Goal: Task Accomplishment & Management: Use online tool/utility

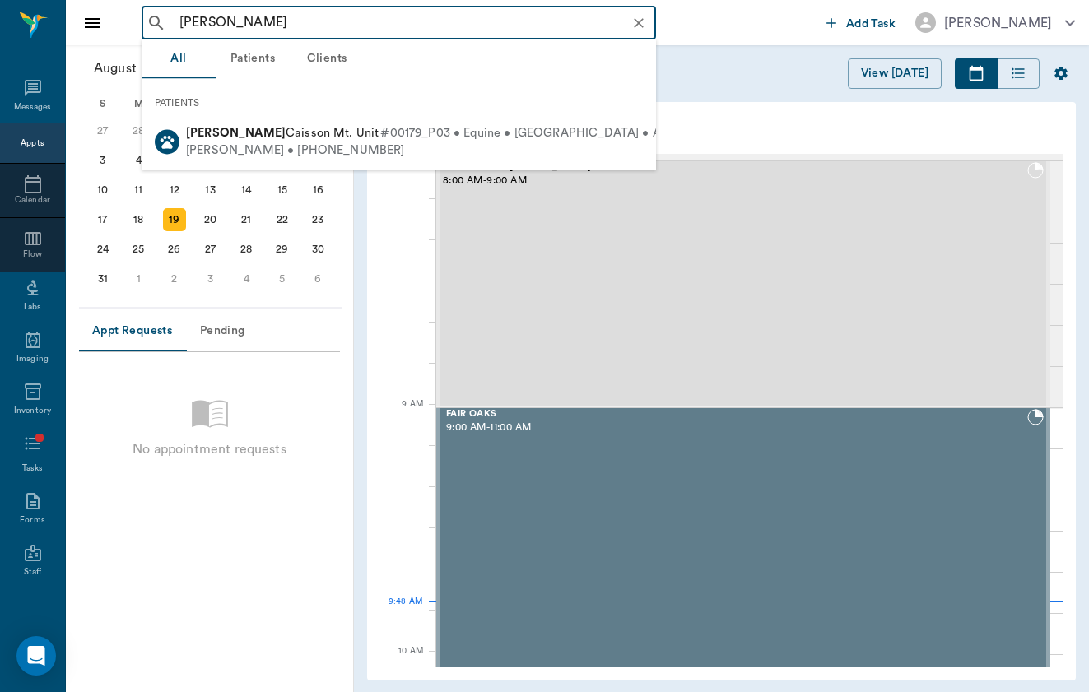
scroll to position [3, 0]
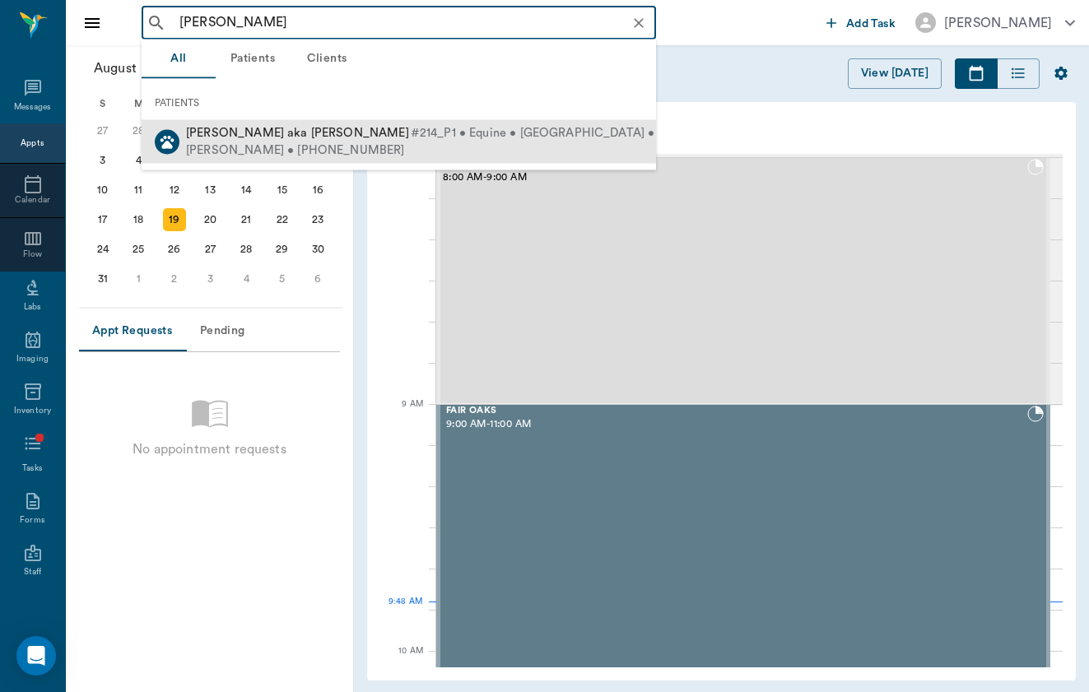
click at [444, 144] on div "[PERSON_NAME] • [PHONE_NUMBER]" at bounding box center [443, 150] width 514 height 17
type input "[PERSON_NAME]"
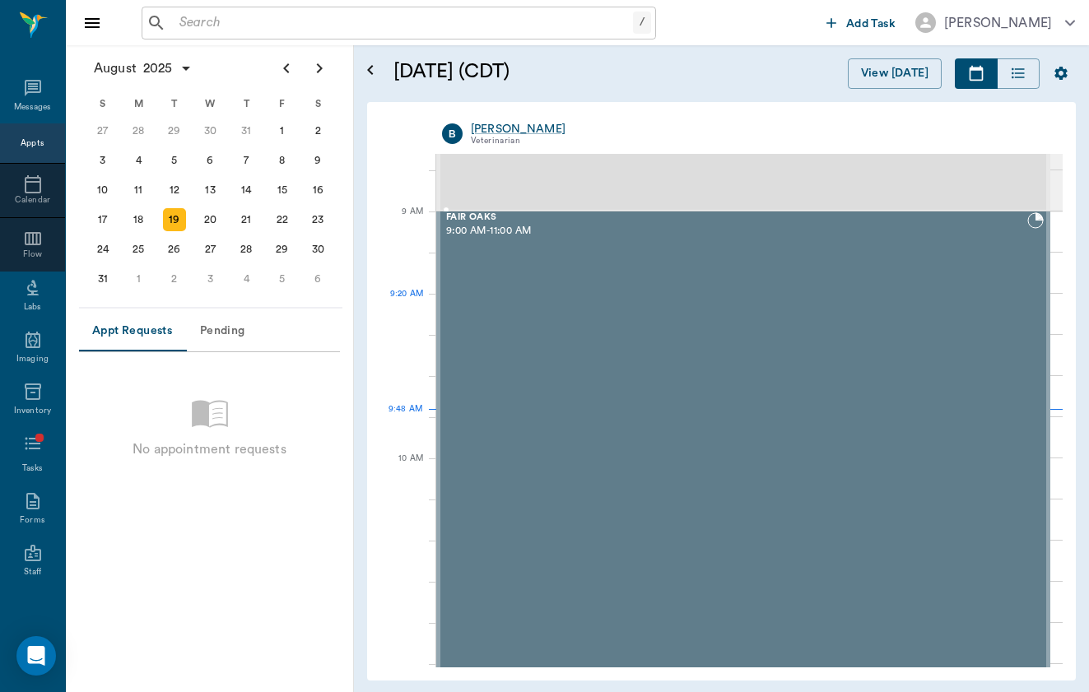
scroll to position [198, 0]
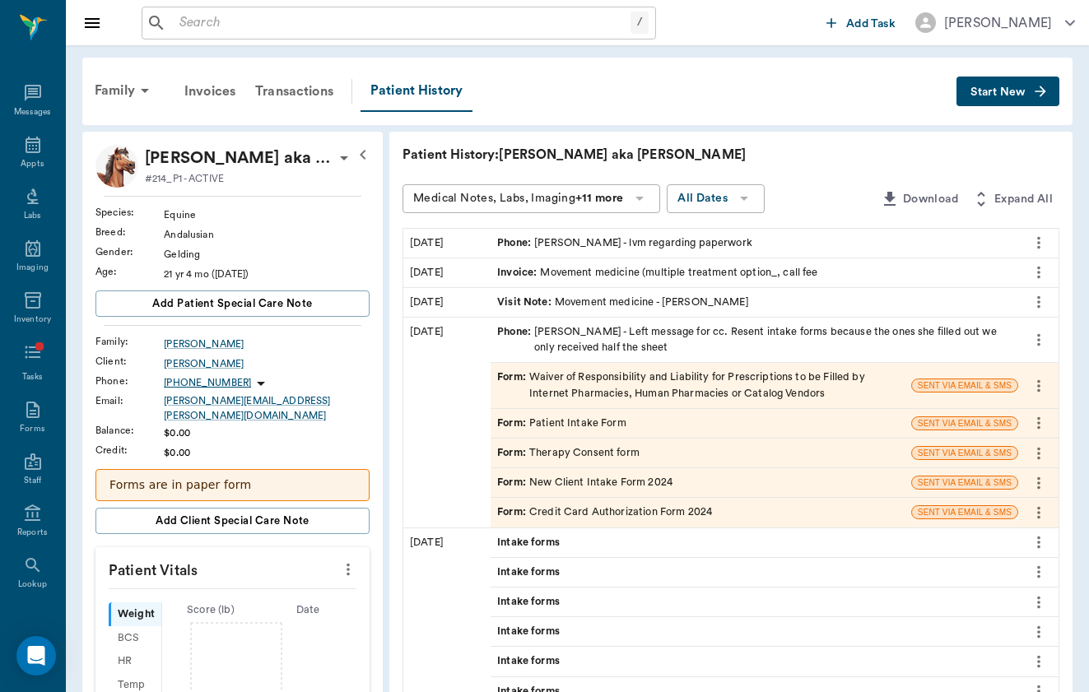
click at [551, 283] on div "Invoice : Movement medicine (multiple treatment option_, call fee" at bounding box center [755, 272] width 528 height 29
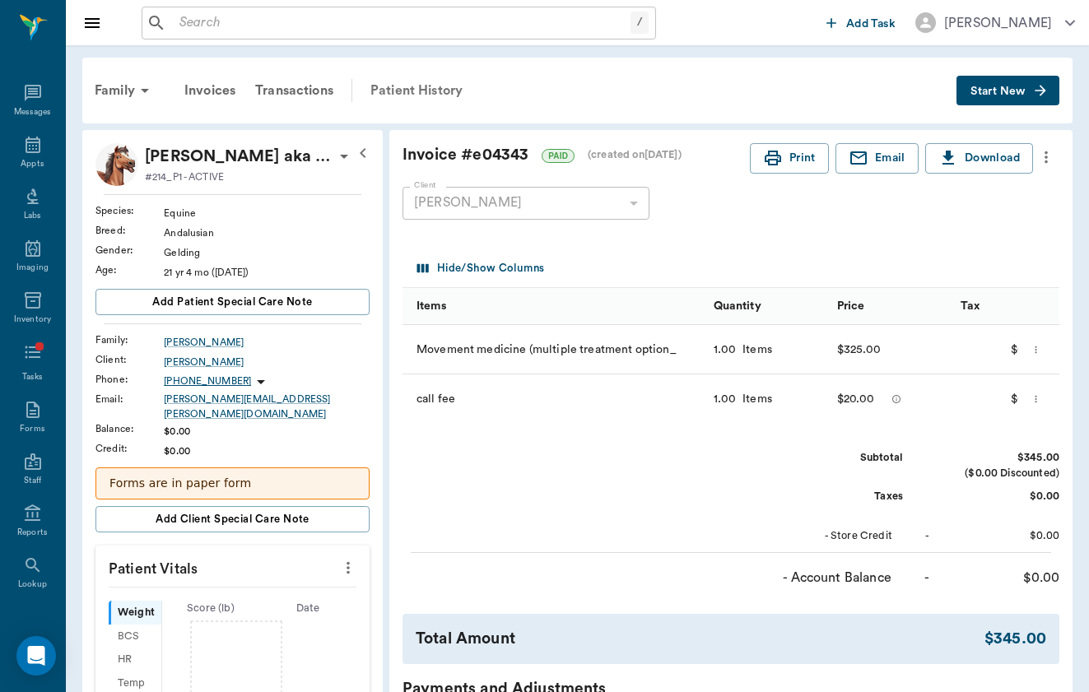
click at [393, 94] on div "Patient History" at bounding box center [417, 91] width 112 height 40
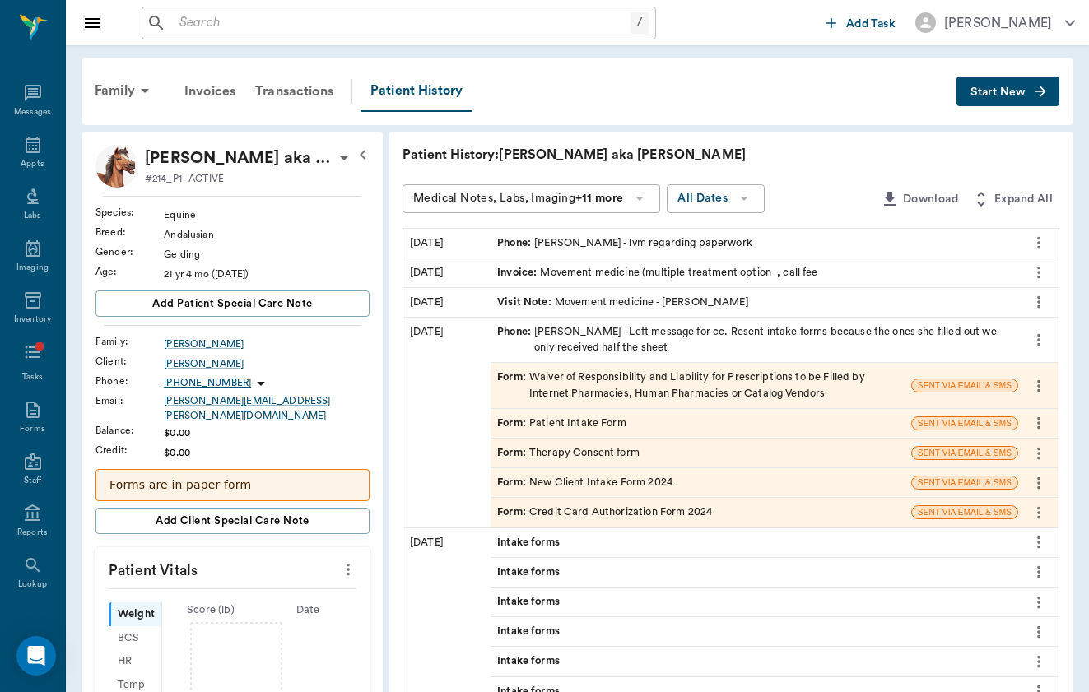
click at [497, 307] on span "Visit Note :" at bounding box center [526, 303] width 58 height 16
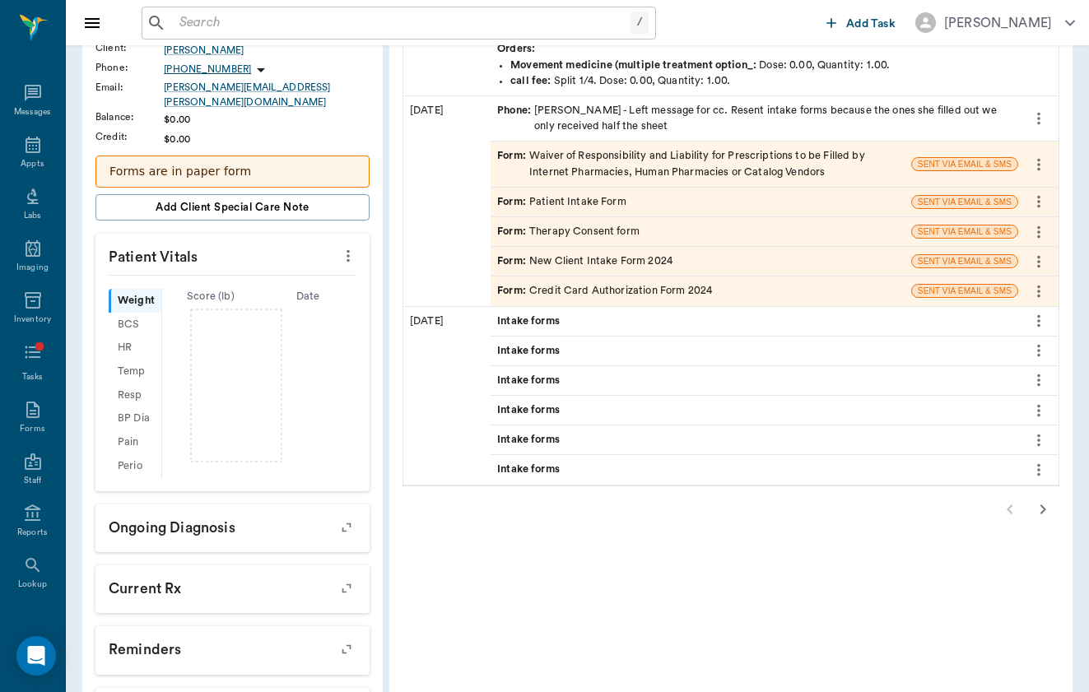
scroll to position [323, 0]
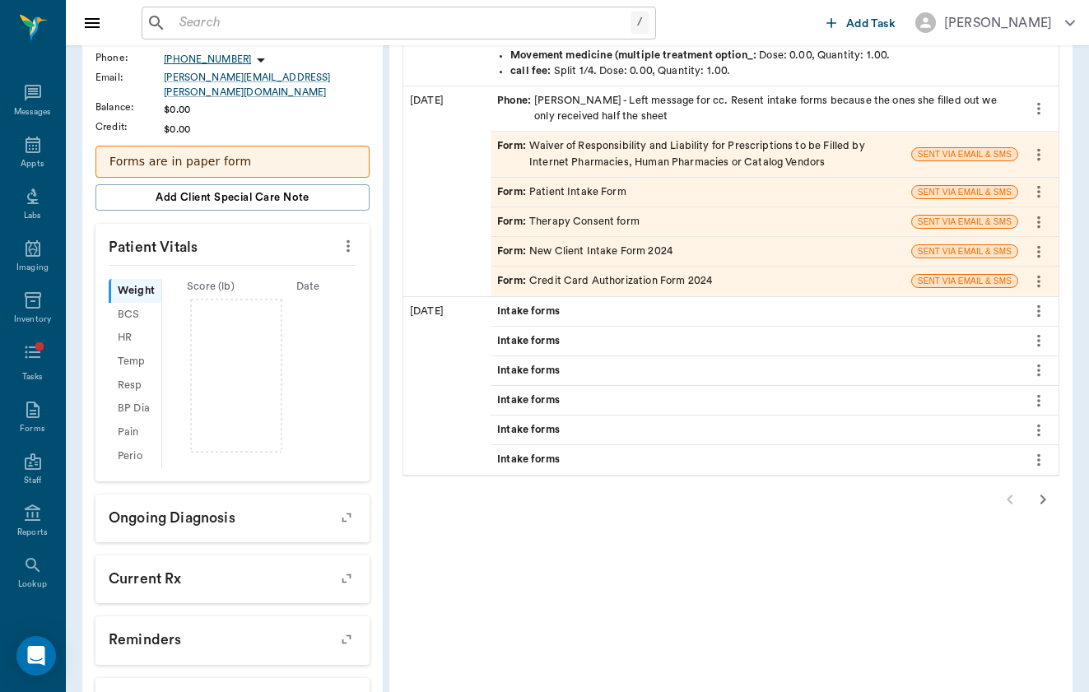
click at [497, 304] on span "Intake forms" at bounding box center [530, 312] width 66 height 16
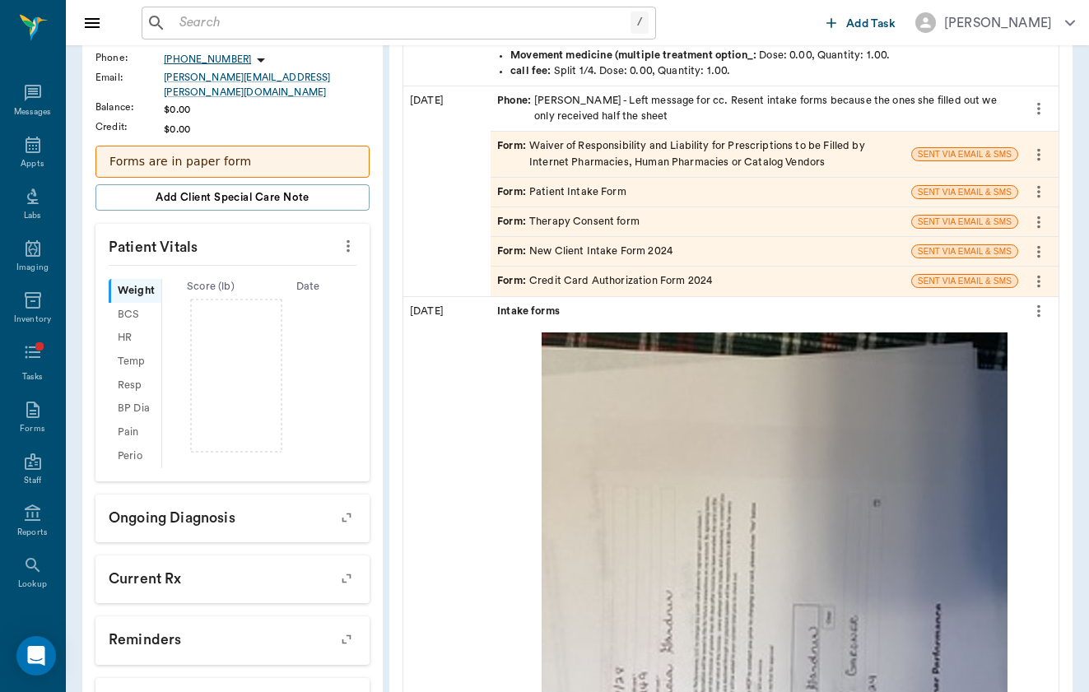
click at [497, 304] on span "Intake forms" at bounding box center [530, 312] width 66 height 16
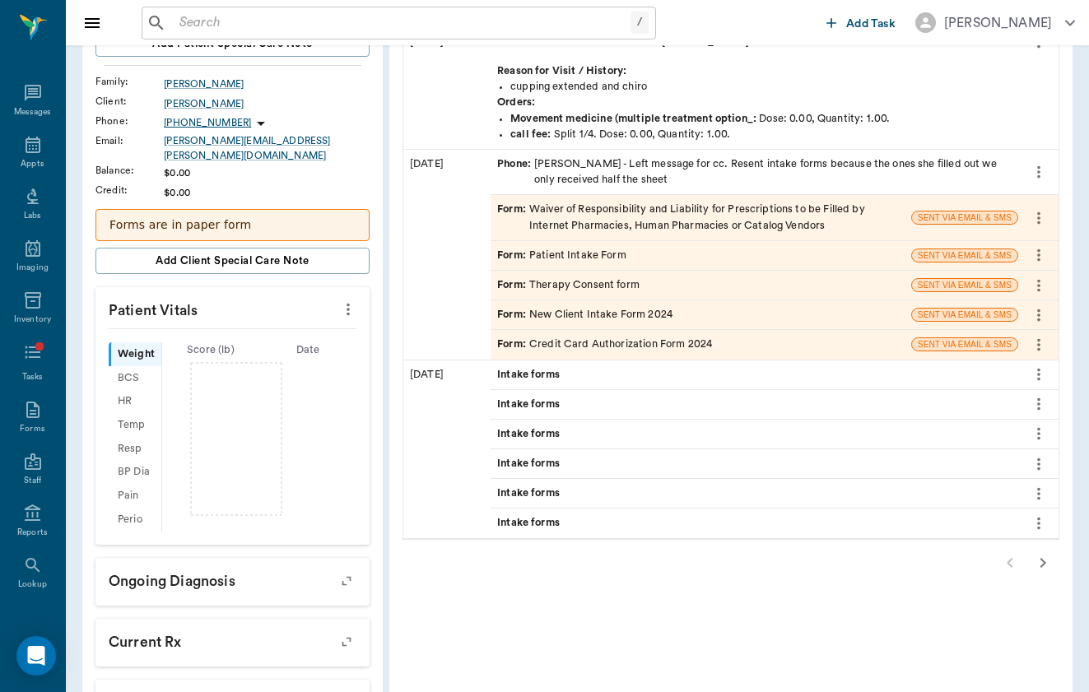
scroll to position [260, 0]
click at [1046, 208] on icon "more" at bounding box center [1039, 218] width 18 height 20
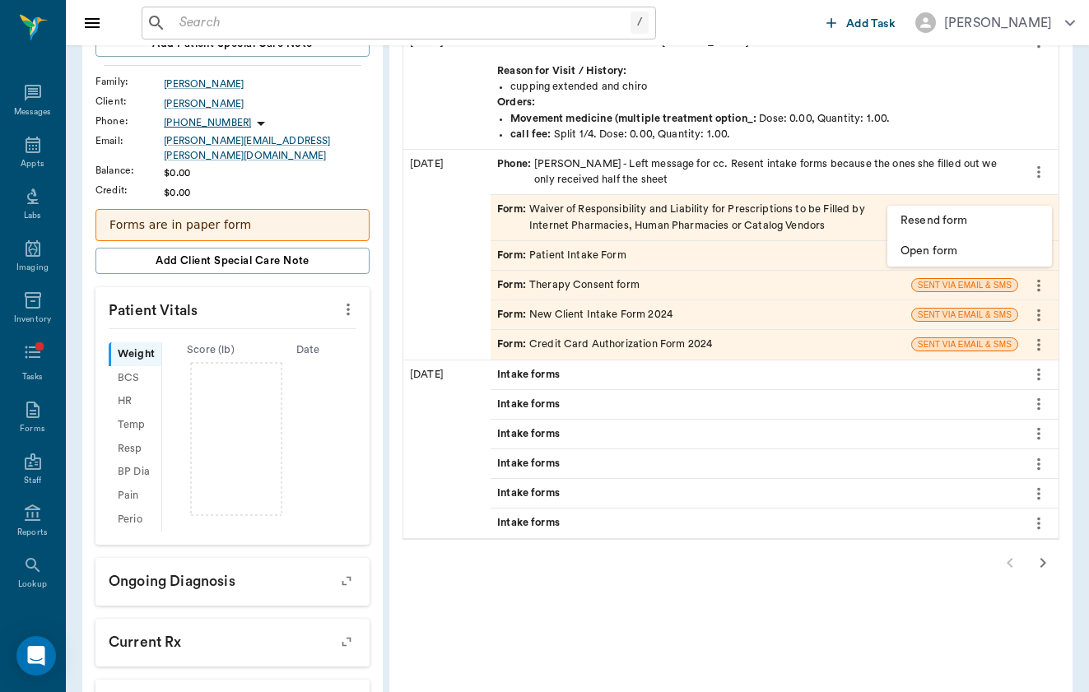
click at [1047, 187] on div at bounding box center [544, 346] width 1089 height 692
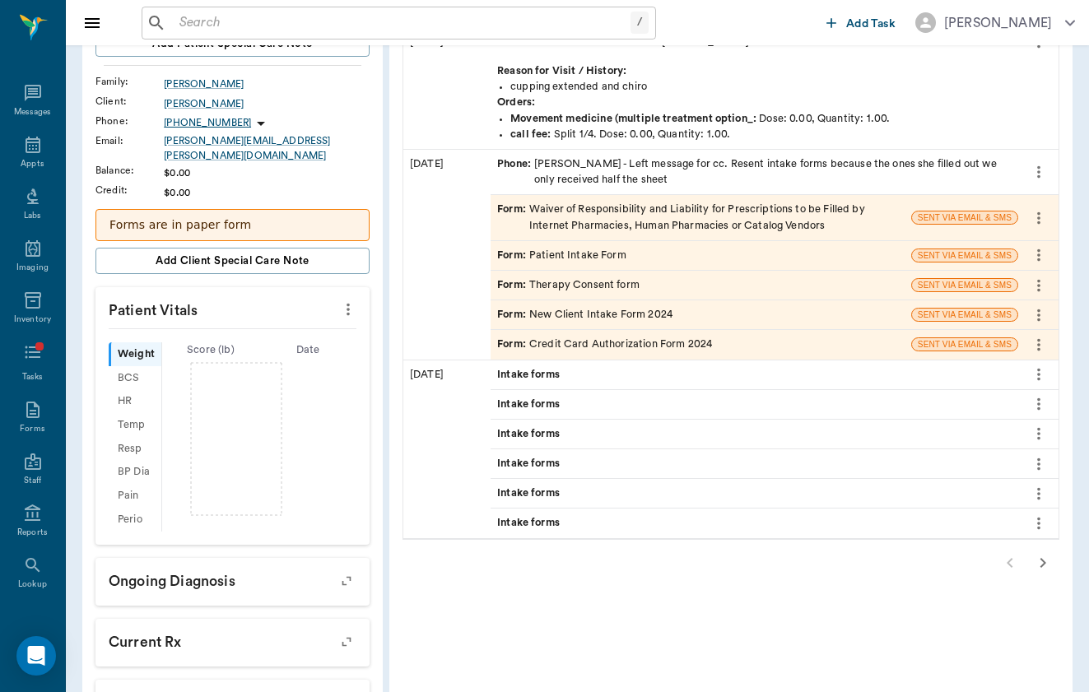
click at [249, 217] on p "Forms are in paper form" at bounding box center [232, 224] width 246 height 17
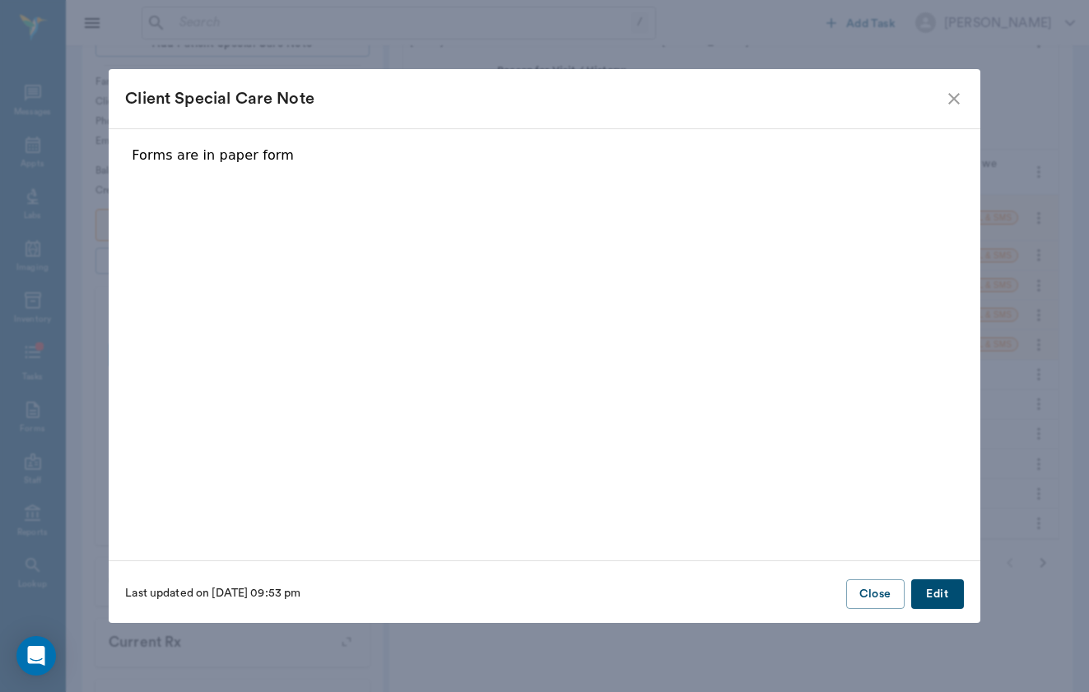
click at [950, 587] on button "Edit" at bounding box center [937, 594] width 53 height 30
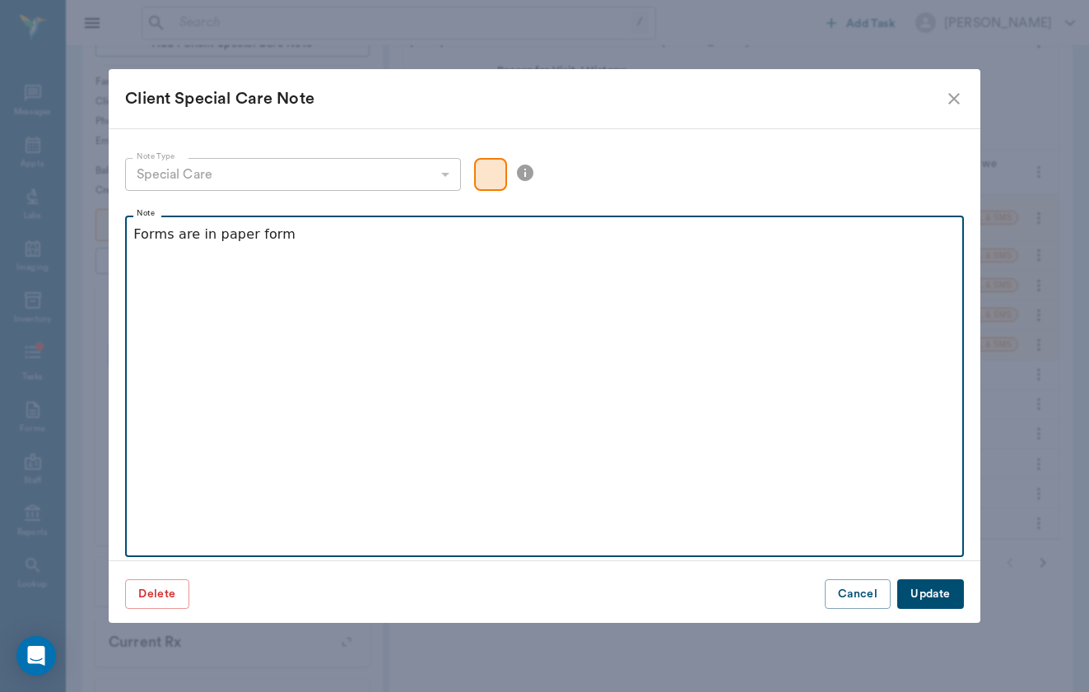
click at [633, 263] on div "Forms are in paper form" at bounding box center [543, 245] width 821 height 41
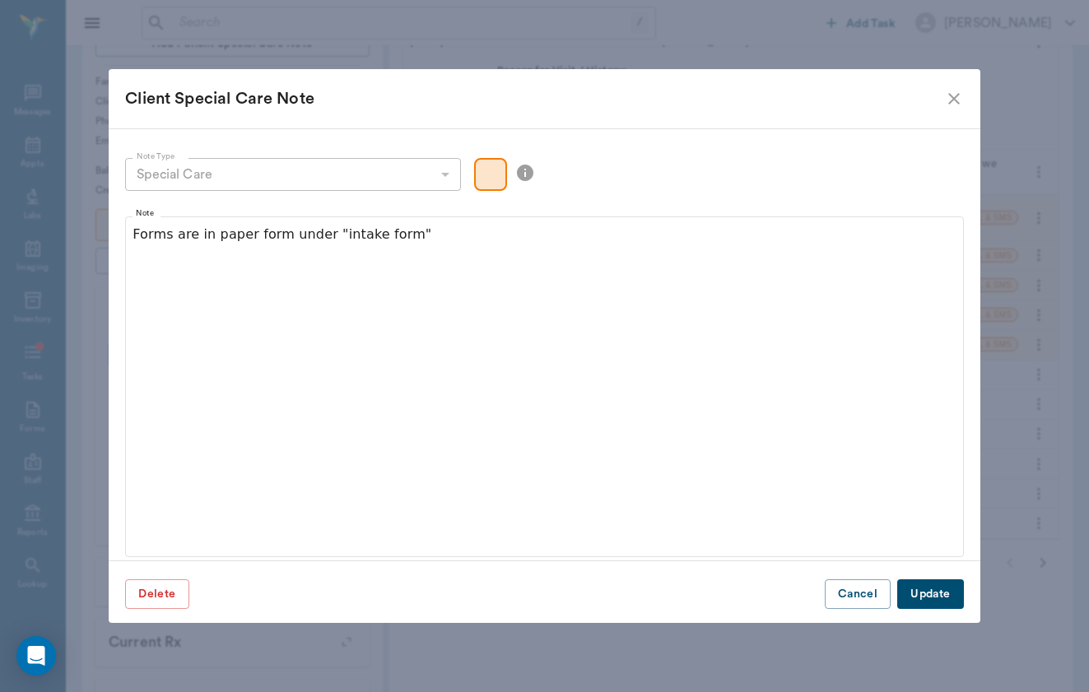
click at [941, 604] on button "Update" at bounding box center [930, 594] width 66 height 30
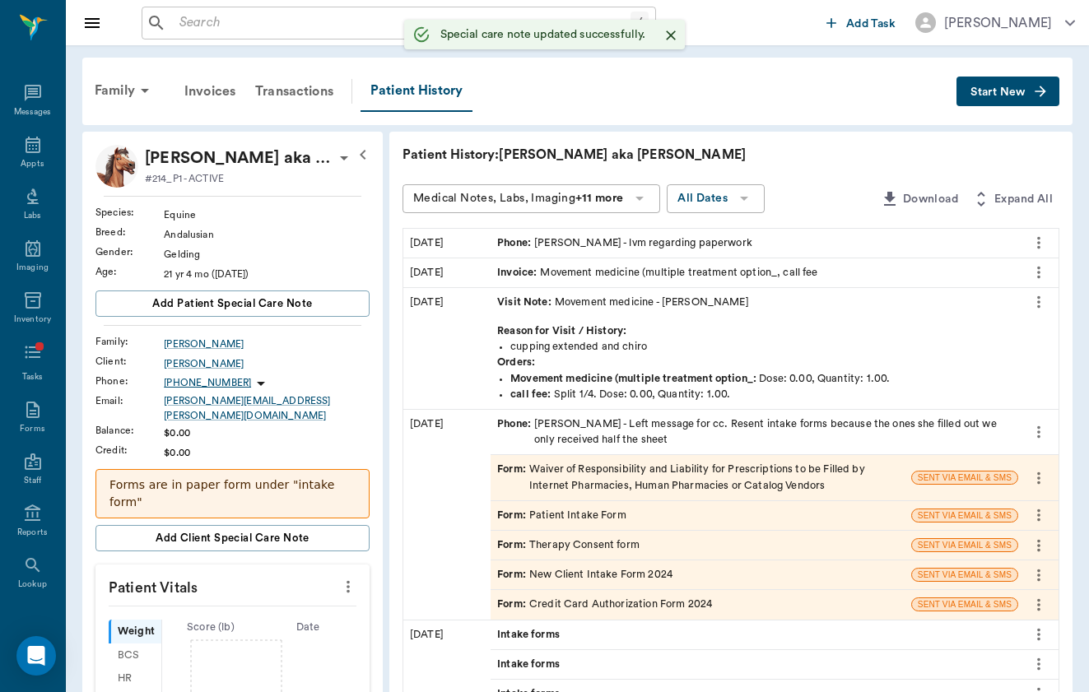
scroll to position [0, 0]
click at [1039, 93] on icon "button" at bounding box center [1040, 91] width 16 height 16
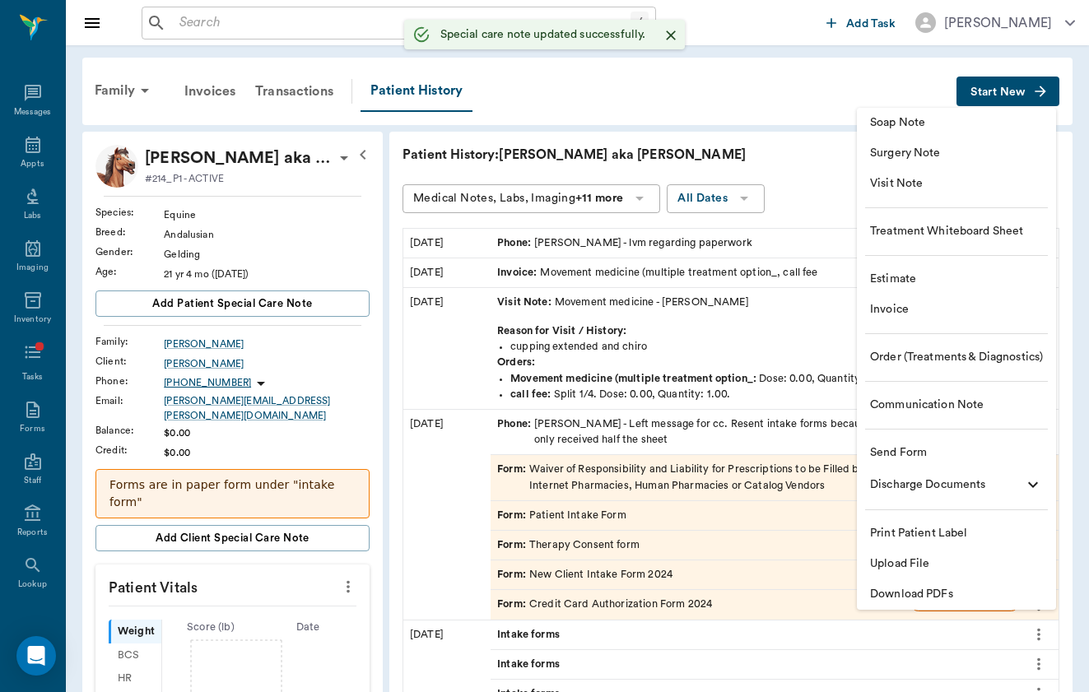
click at [997, 194] on li "Visit Note" at bounding box center [956, 184] width 199 height 30
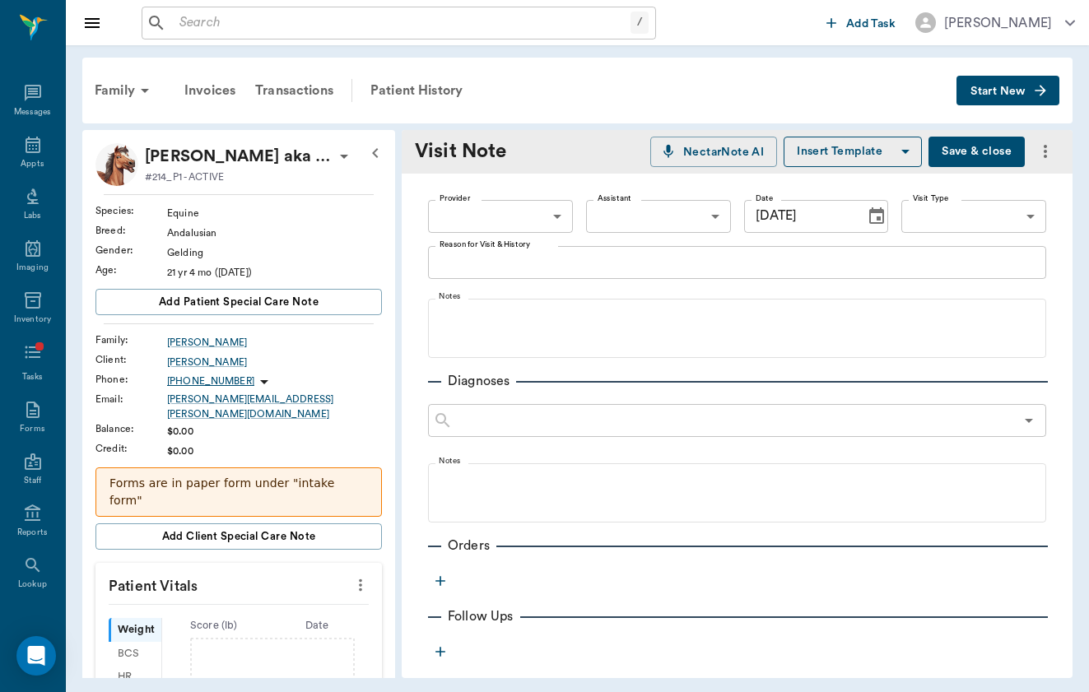
click at [525, 216] on body "/ ​ Add Task Brittany Newsham Nectar Messages Appts Labs Imaging Inventory Task…" at bounding box center [544, 346] width 1089 height 692
click at [523, 240] on li "[PERSON_NAME]" at bounding box center [500, 255] width 145 height 30
type input "649b3e03b5bc7e03f9326794"
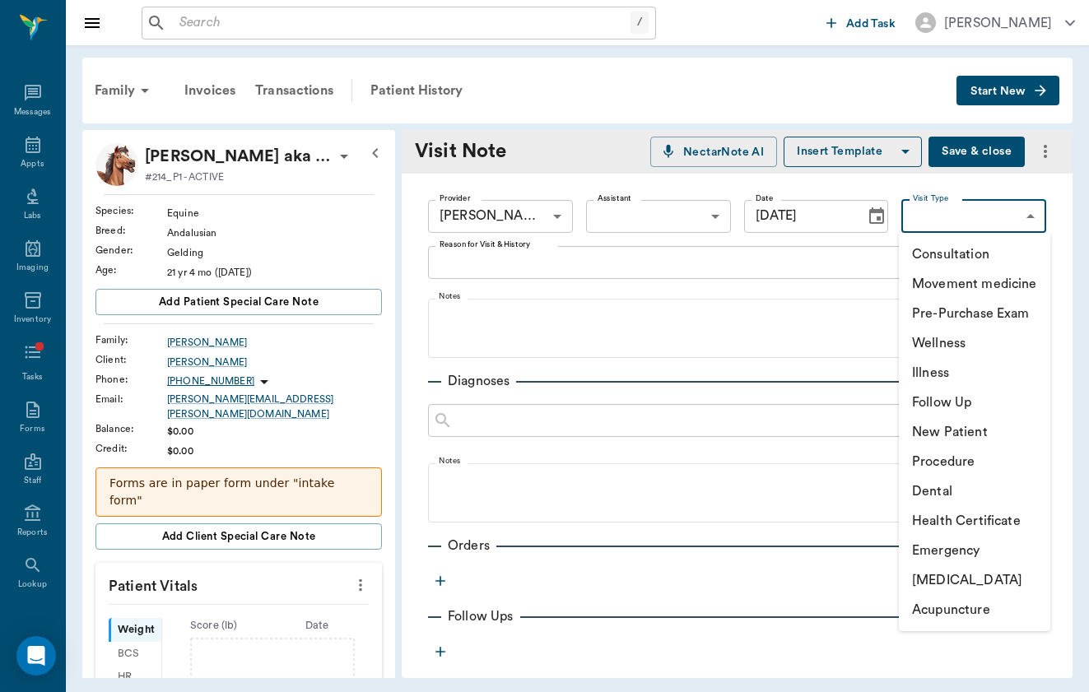
click at [938, 229] on body "/ ​ Add Task Brittany Newsham Nectar Messages Appts Labs Imaging Inventory Task…" at bounding box center [544, 346] width 1089 height 692
click at [948, 275] on li "Movement medicine" at bounding box center [974, 284] width 151 height 30
type input "6656c4aef87a612ea34fb244"
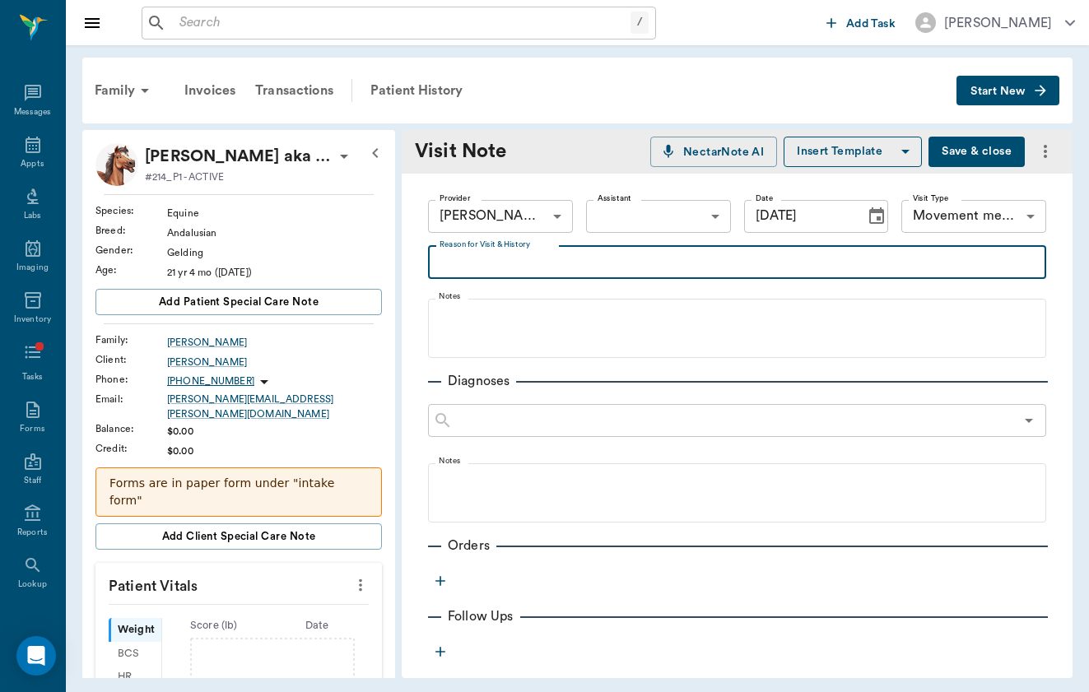
click at [648, 262] on textarea "Reason for Visit & History" at bounding box center [737, 262] width 595 height 19
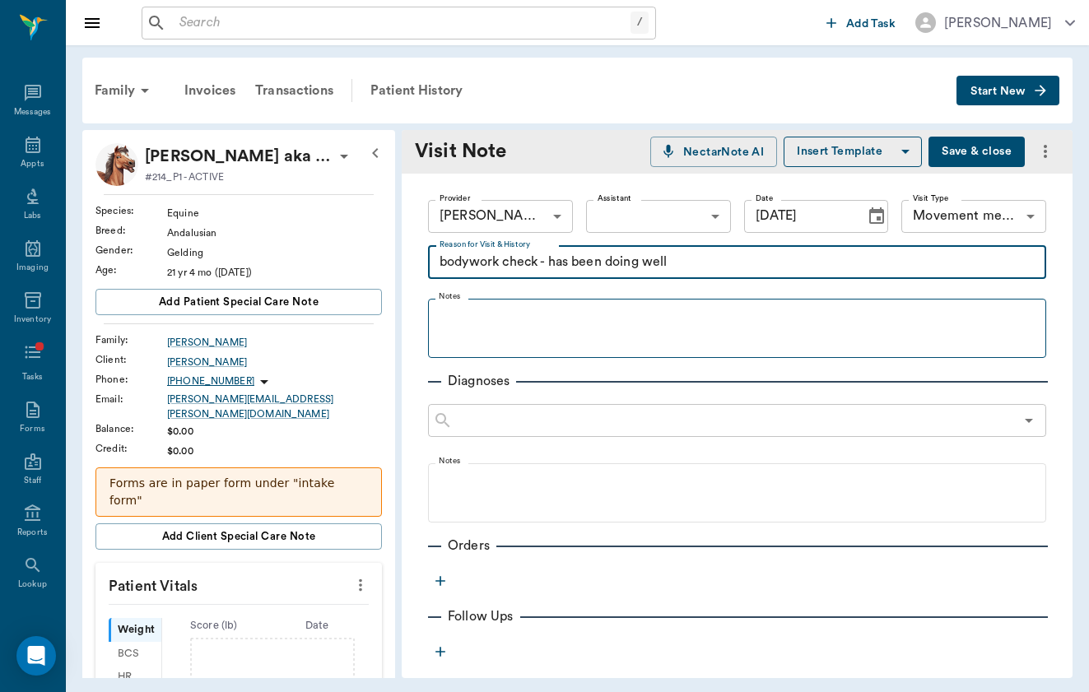
type textarea "bodywork check - has been doing well"
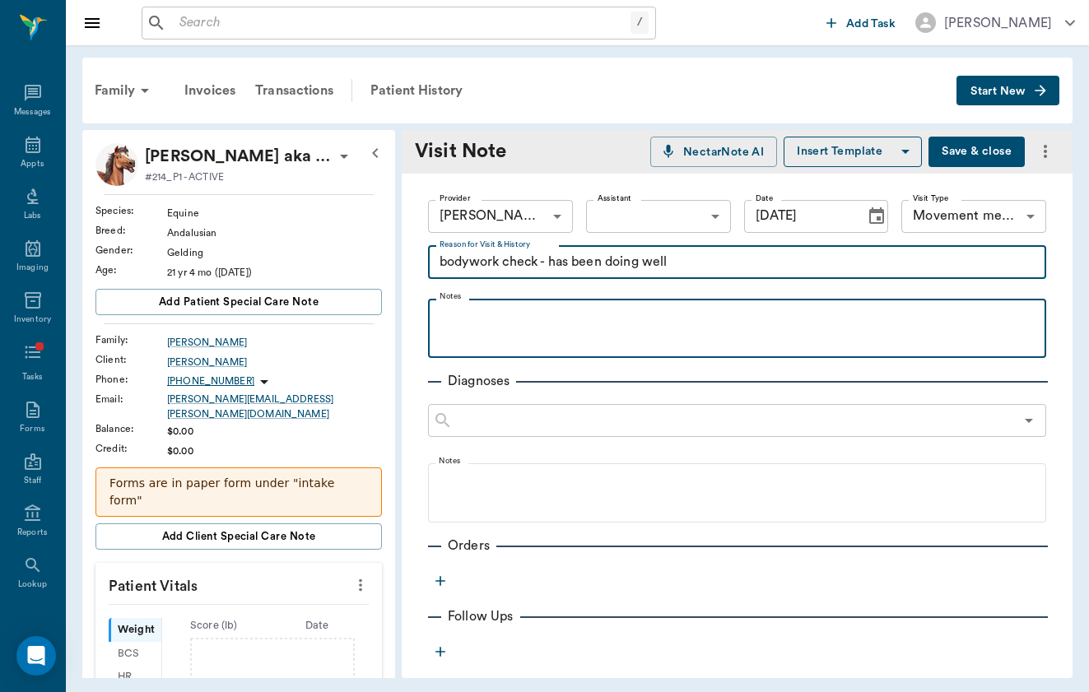
click at [751, 331] on div at bounding box center [737, 327] width 602 height 41
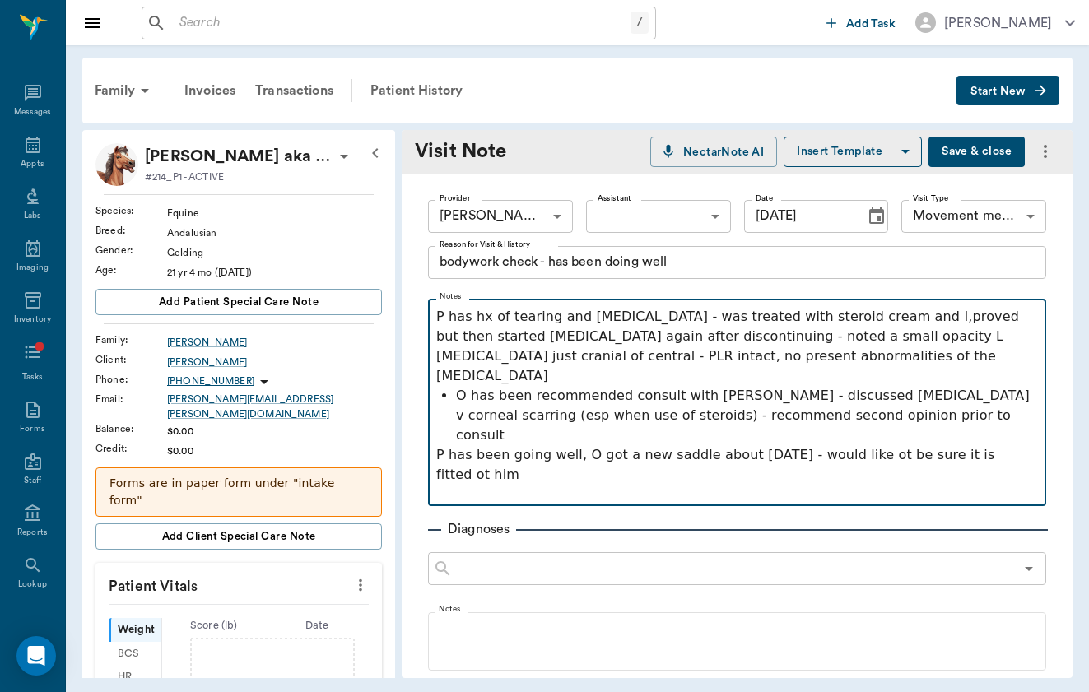
click at [888, 445] on p "P has been going well, O got a new saddle about 1 month ago - would like ot be …" at bounding box center [737, 465] width 602 height 40
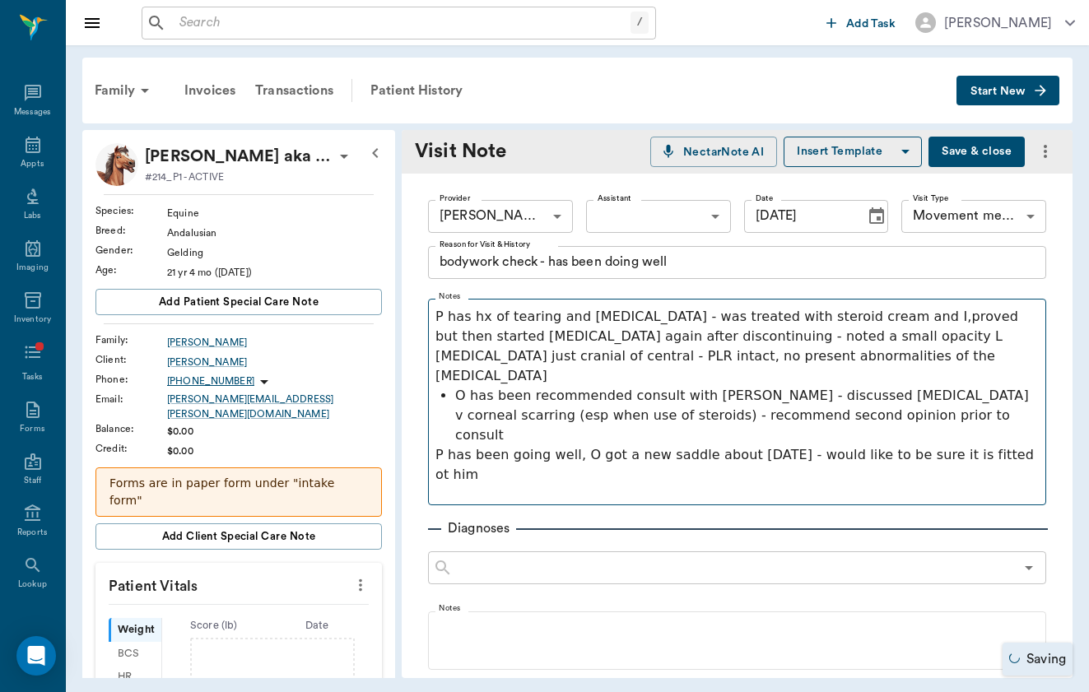
click at [434, 416] on fieldset "Notes P has hx of tearing and squinting - was treated with steroid cream and I,…" at bounding box center [737, 398] width 618 height 213
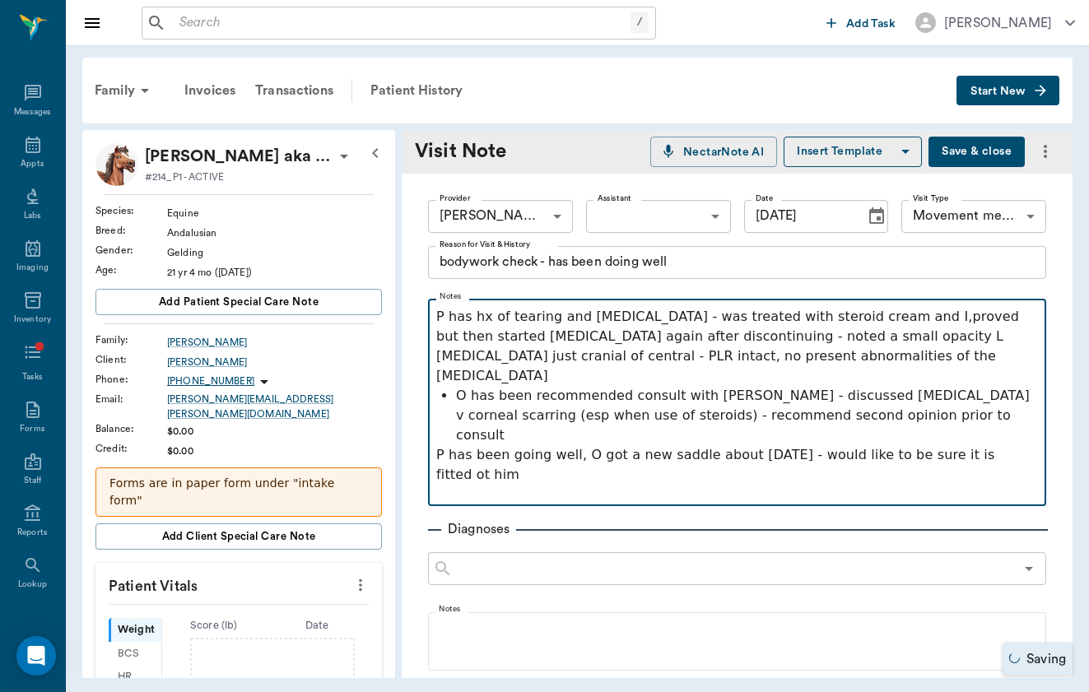
click at [436, 445] on p "P has been going well, O got a new saddle about 1 month ago - would like to be …" at bounding box center [737, 465] width 602 height 40
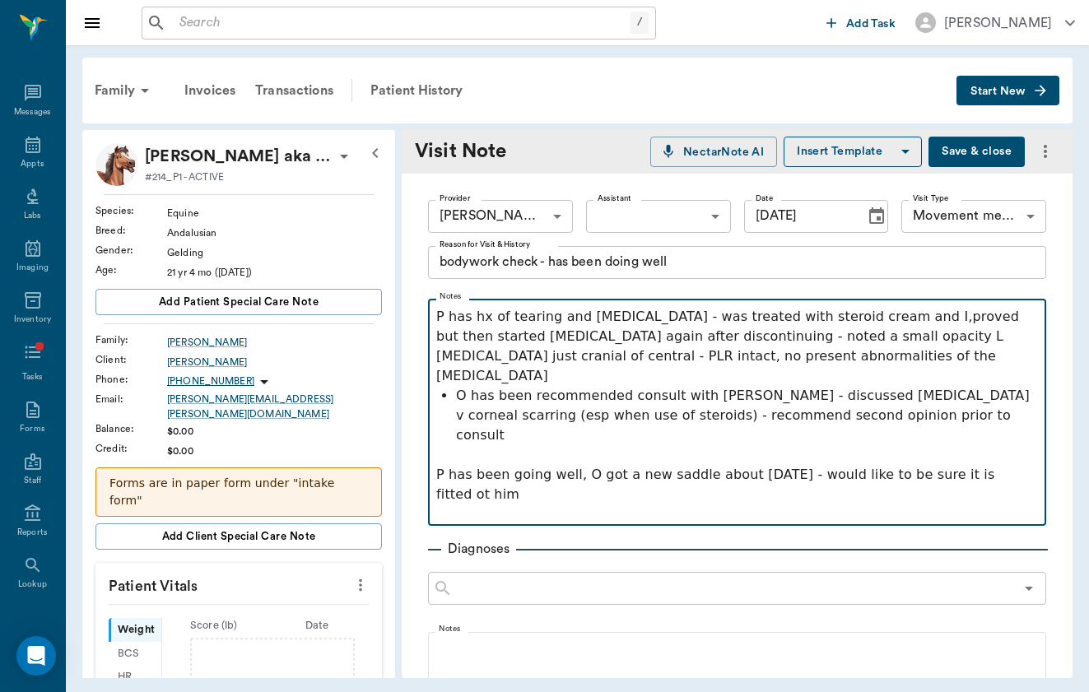
click at [495, 505] on p at bounding box center [737, 515] width 602 height 20
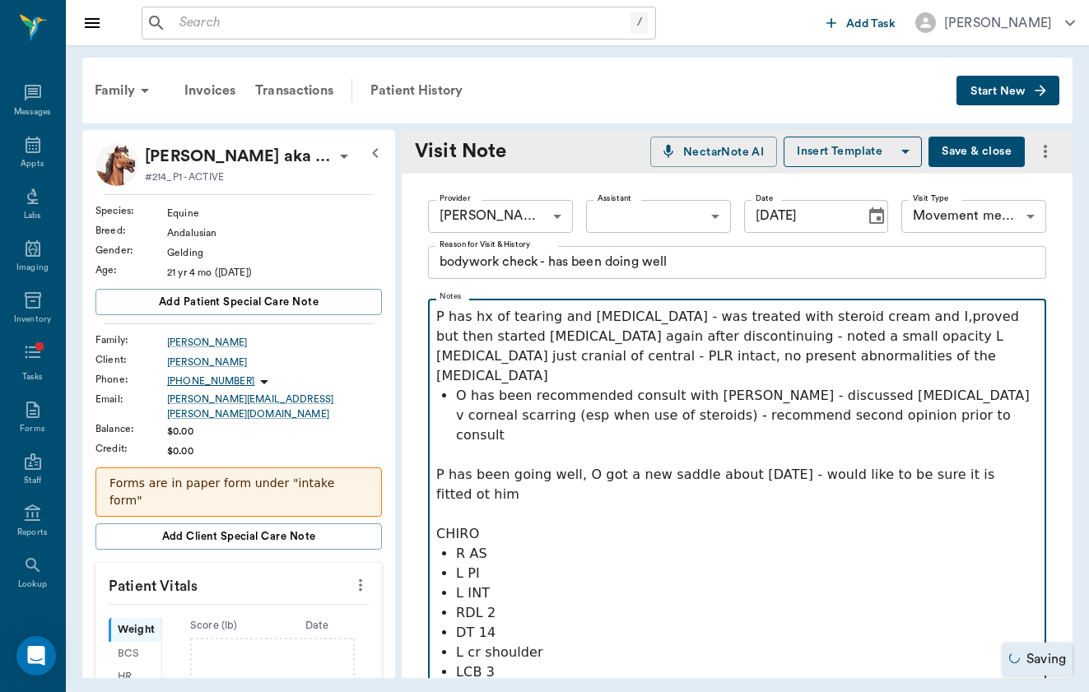
scroll to position [5, 0]
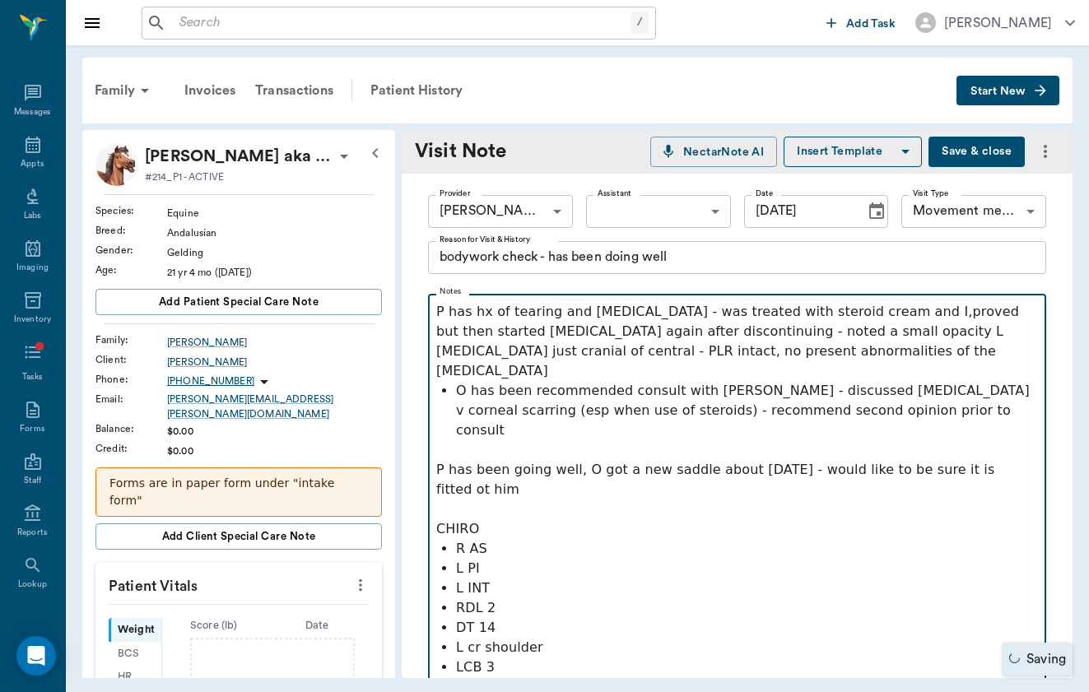
click at [875, 382] on p "O has been recommended consult with Buchanan - discussed uveitis v corneal scar…" at bounding box center [747, 410] width 582 height 59
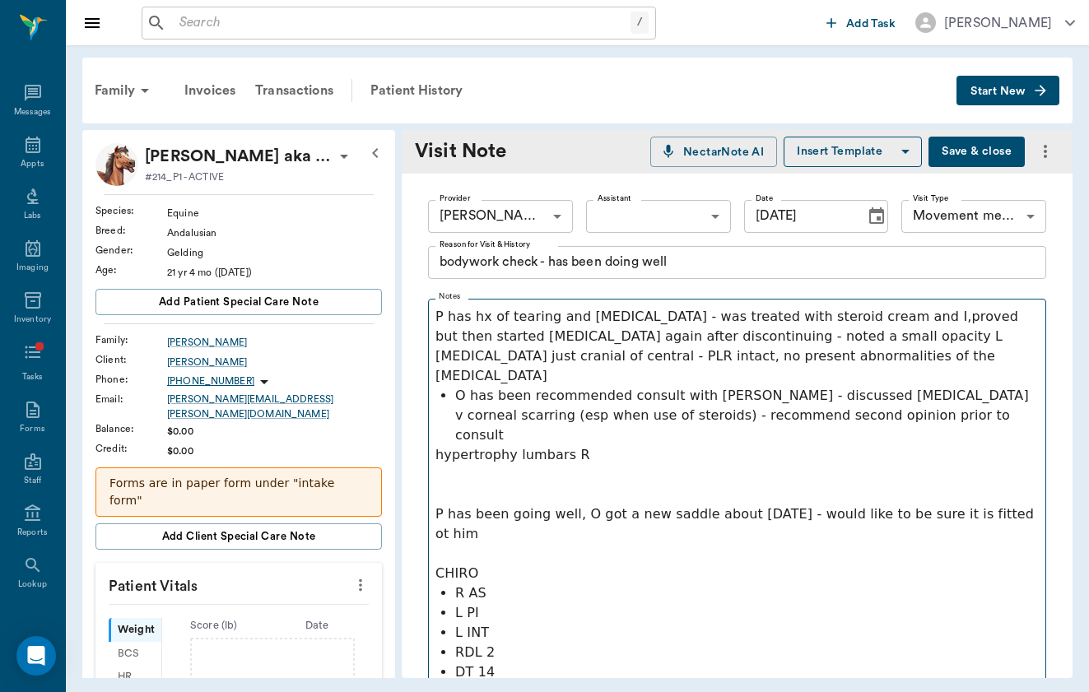
scroll to position [0, 0]
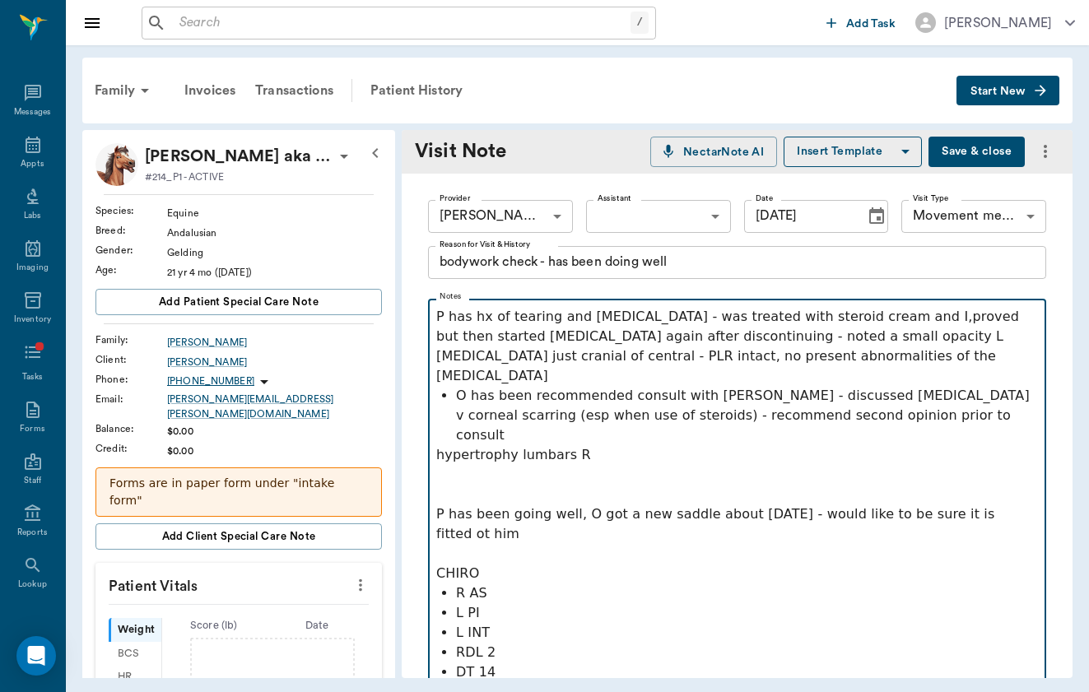
click at [533, 465] on p at bounding box center [737, 475] width 602 height 20
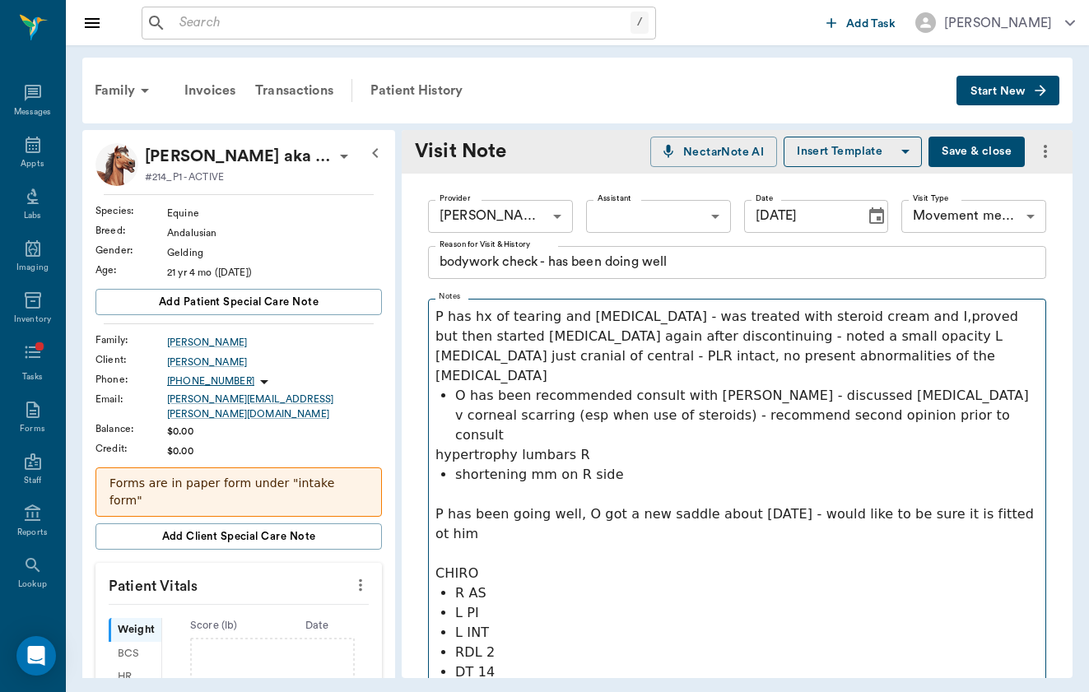
click at [1004, 161] on button "Save & close" at bounding box center [976, 152] width 96 height 30
click at [122, 91] on div "Family" at bounding box center [125, 91] width 80 height 40
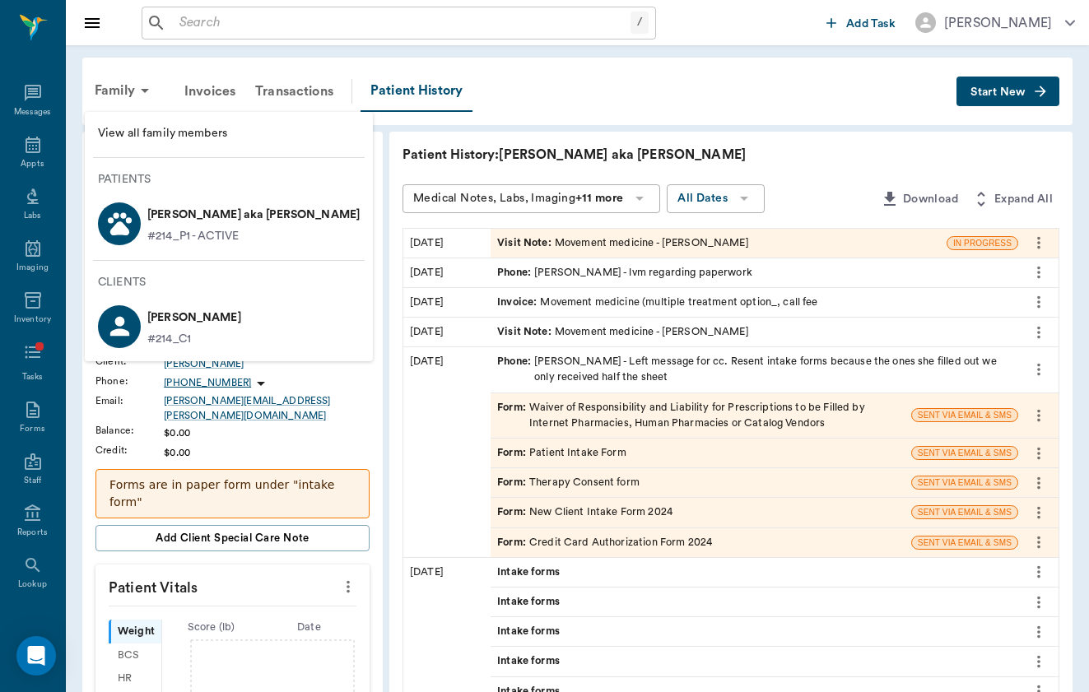
click at [302, 31] on div at bounding box center [544, 346] width 1089 height 692
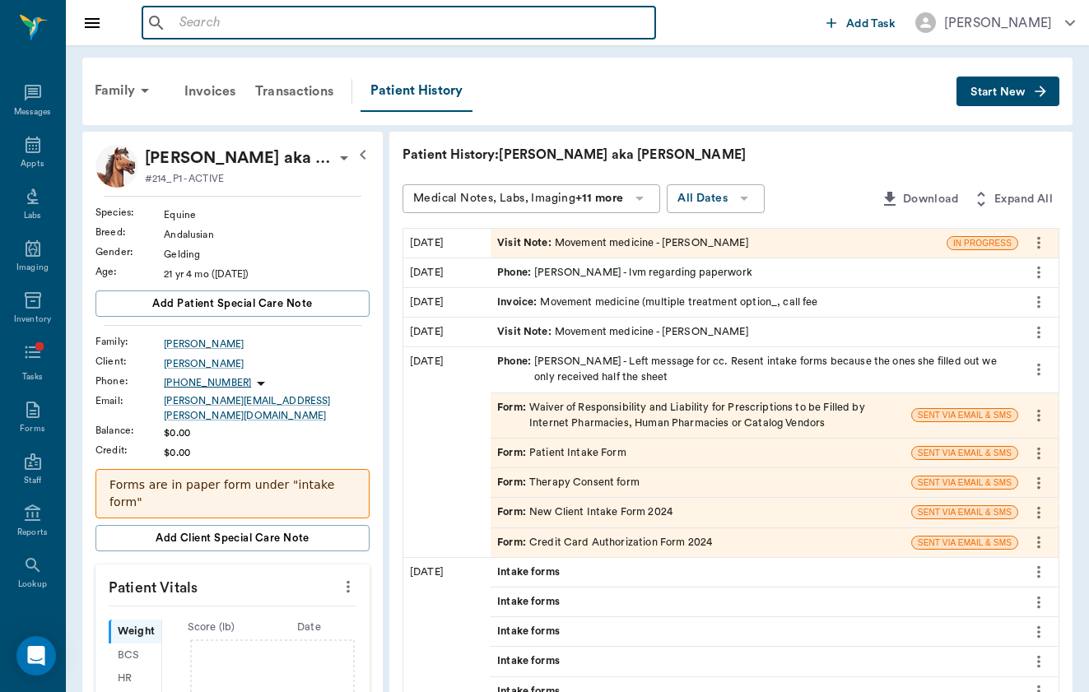
click at [302, 23] on input "text" at bounding box center [411, 23] width 476 height 23
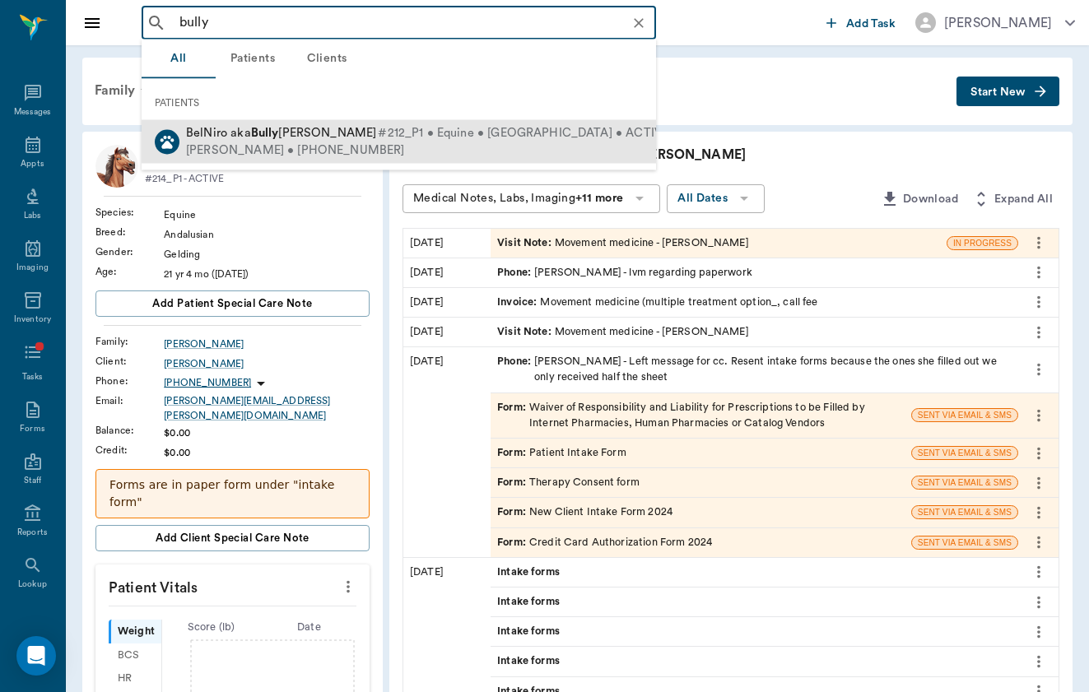
click at [276, 141] on div "BelNiro aka Bully Mooney #212_P1 • Equine • Oldenburg • ACTIVE" at bounding box center [427, 133] width 482 height 17
type input "bully"
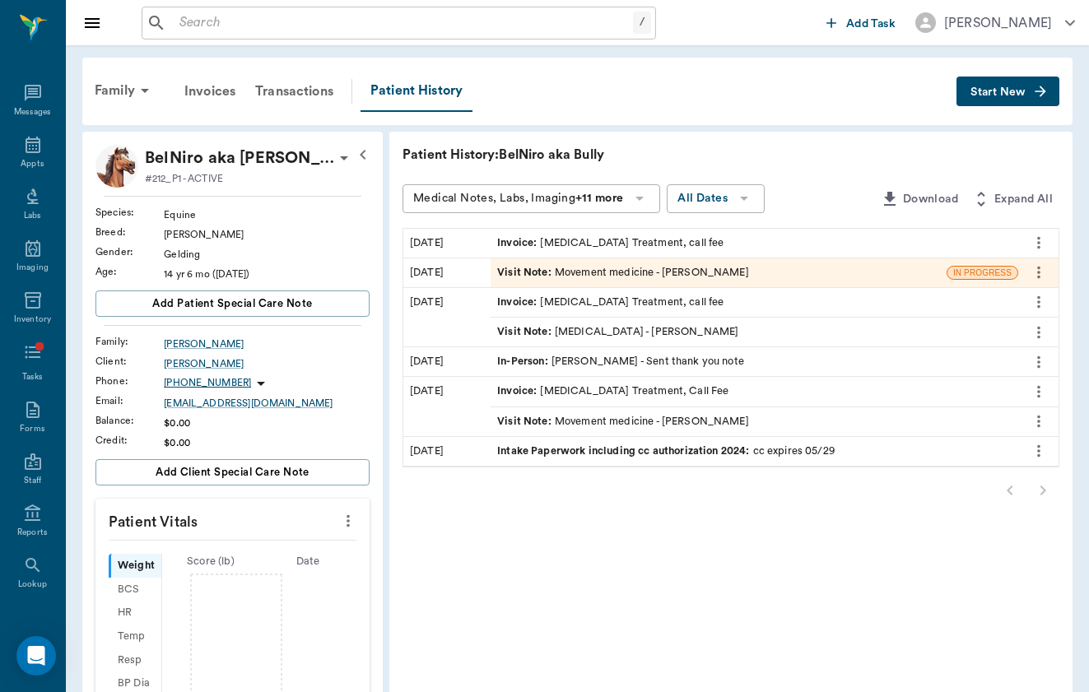
click at [1034, 83] on icon "button" at bounding box center [1040, 91] width 16 height 16
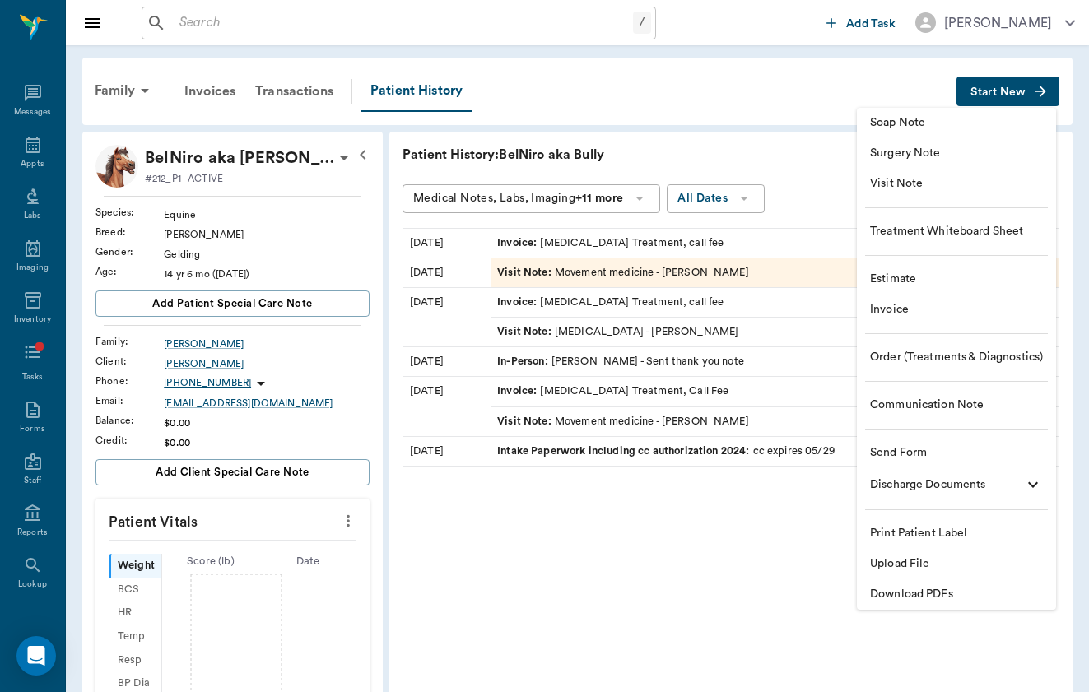
click at [975, 185] on span "Visit Note" at bounding box center [956, 183] width 173 height 17
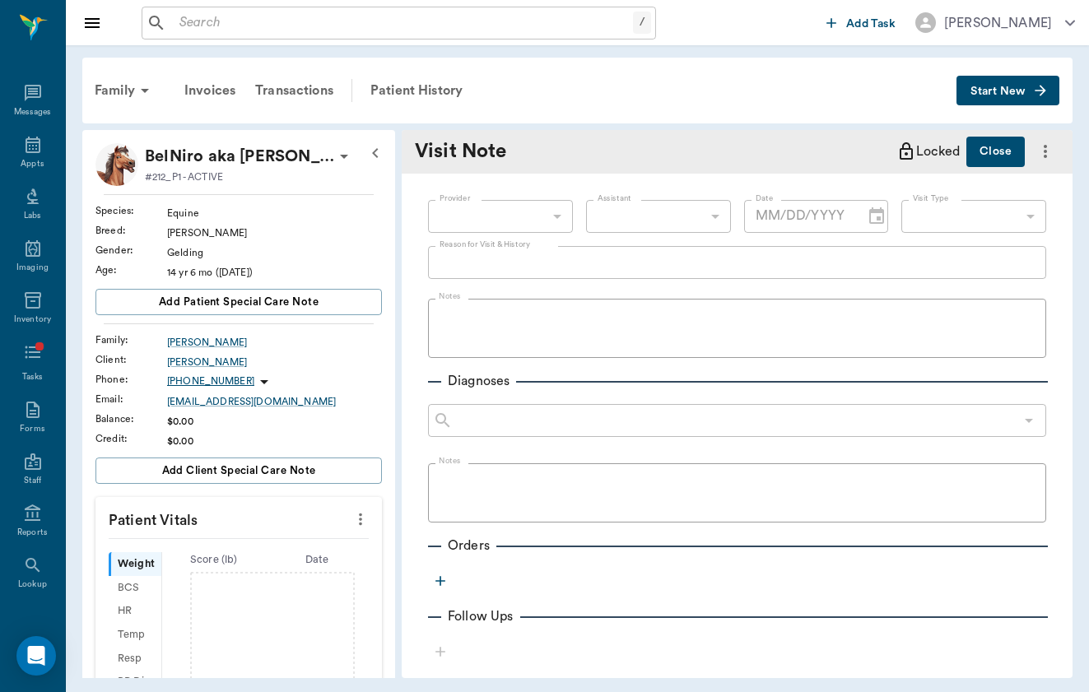
type input "08/19/2025"
